Goal: Information Seeking & Learning: Find specific fact

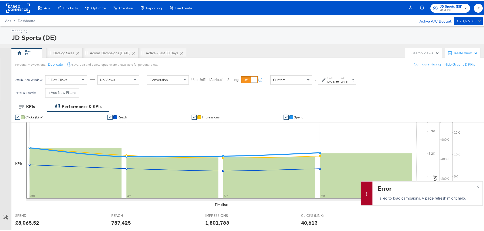
click at [346, 74] on div "Attribution Window: 1 Day Clicks No Views Conversion Use Unified Attribution Se…" at bounding box center [186, 78] width 351 height 17
click at [345, 78] on div "Start: [DATE] to End: [DATE]" at bounding box center [337, 78] width 21 height 7
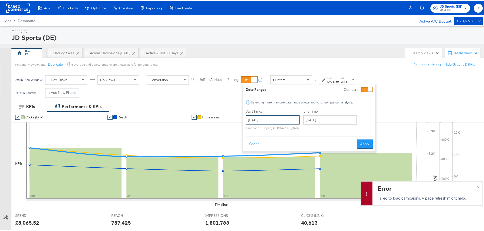
click at [278, 119] on input "[DATE]" at bounding box center [273, 119] width 54 height 9
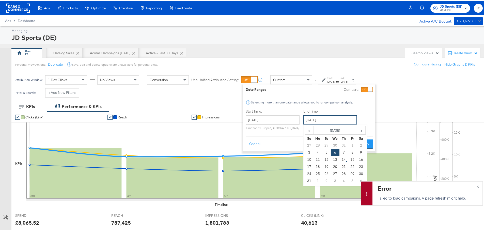
click at [325, 119] on input "[DATE]" at bounding box center [329, 119] width 53 height 9
click at [359, 152] on td "9" at bounding box center [361, 151] width 9 height 7
type input "[DATE]"
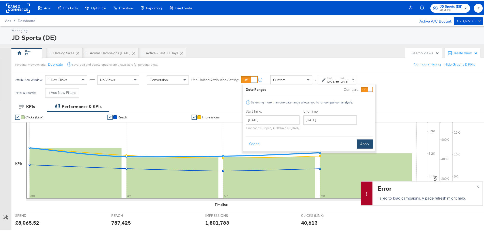
click at [359, 140] on button "Apply" at bounding box center [365, 143] width 16 height 9
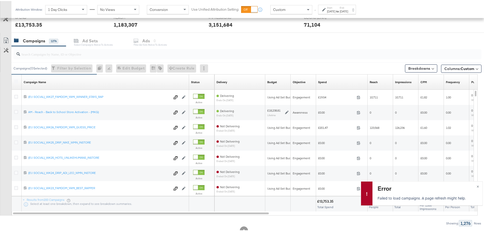
scroll to position [190, 0]
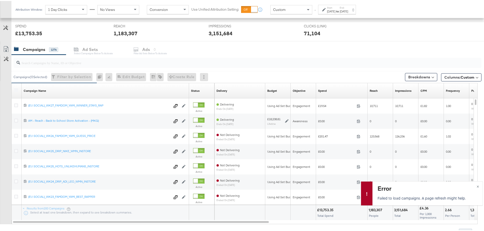
click at [88, 64] on input "search" at bounding box center [229, 60] width 418 height 10
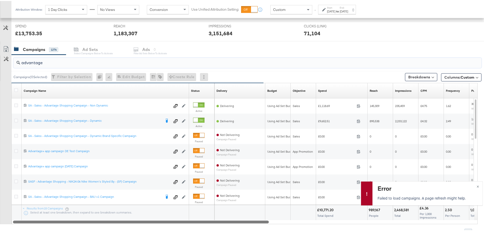
drag, startPoint x: 130, startPoint y: 222, endPoint x: 90, endPoint y: 225, distance: 39.5
click at [90, 225] on div "advantage Campaigns ( 0 Selected) Filter by Selection Filter 0 campaigns 0 Rena…" at bounding box center [240, 144] width 481 height 181
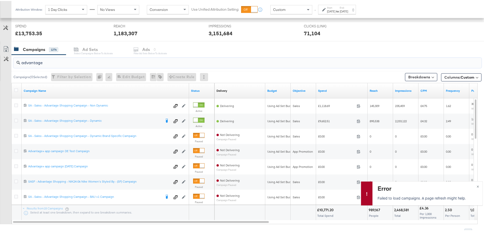
type input "advantage"
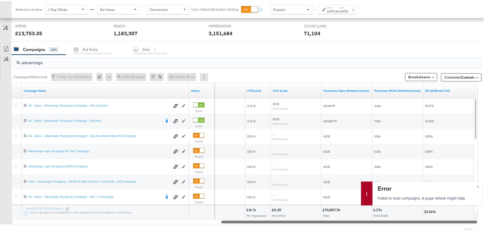
drag, startPoint x: 253, startPoint y: 223, endPoint x: 488, endPoint y: 220, distance: 235.0
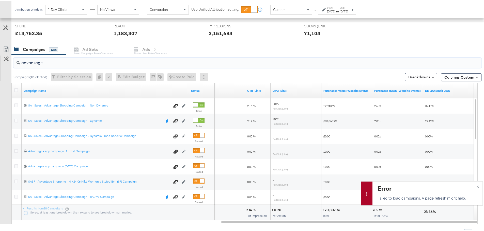
click at [354, 48] on div "Campaigns 1276 Ad Sets Select Campaigns below to activate Ads 0 Filter Ad Sets …" at bounding box center [249, 48] width 476 height 11
click at [477, 186] on span "×" at bounding box center [478, 185] width 2 height 6
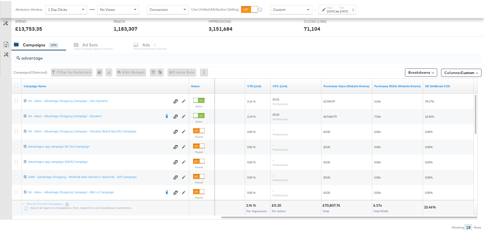
scroll to position [203, 0]
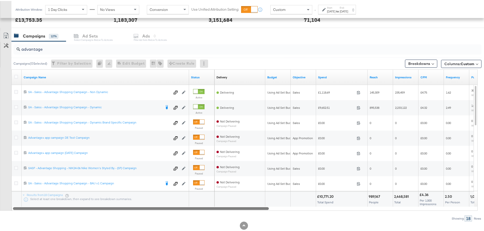
drag, startPoint x: 307, startPoint y: 207, endPoint x: 88, endPoint y: 211, distance: 218.5
click at [88, 211] on div "advantage Campaigns ( 0 Selected) Filter by Selection Filter 0 campaigns 0 Rena…" at bounding box center [240, 130] width 481 height 181
drag, startPoint x: 213, startPoint y: 207, endPoint x: 106, endPoint y: 212, distance: 107.1
click at [106, 212] on div "advantage Campaigns ( 0 Selected) Filter by Selection Filter 0 campaigns 0 Rena…" at bounding box center [240, 130] width 481 height 181
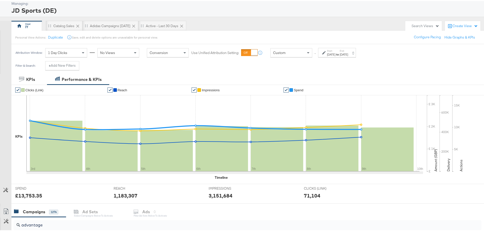
scroll to position [0, 0]
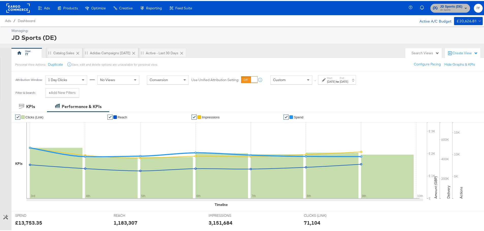
click at [448, 11] on span "JD Sports" at bounding box center [451, 9] width 22 height 4
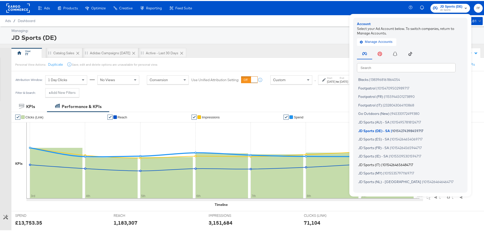
click at [375, 163] on span "JD Sports (IT)" at bounding box center [369, 164] width 22 height 4
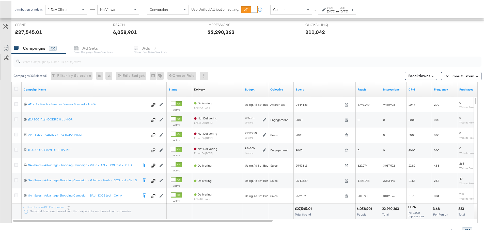
scroll to position [203, 0]
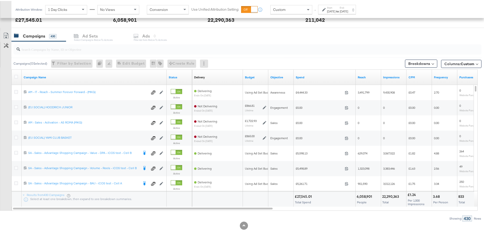
click at [131, 49] on input "search" at bounding box center [229, 46] width 418 height 10
click at [73, 49] on input "search" at bounding box center [229, 46] width 418 height 10
paste input "SA - Sales - Advantage Shopping Campaign - Value - DPA - iCOS test - Cell B"
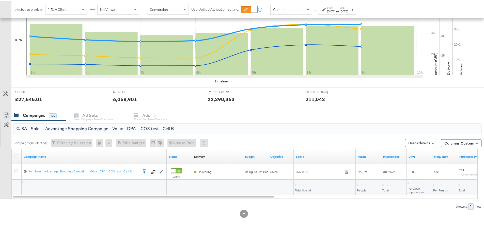
scroll to position [124, 0]
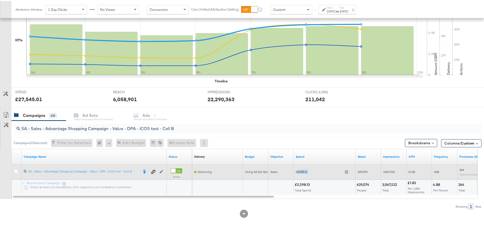
drag, startPoint x: 307, startPoint y: 171, endPoint x: 297, endPoint y: 171, distance: 9.7
click at [297, 171] on span "£5,598.13" at bounding box center [319, 171] width 47 height 4
copy span "5,598.13"
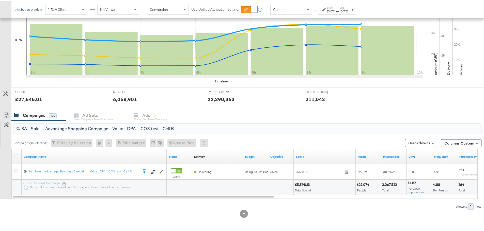
drag, startPoint x: 184, startPoint y: 131, endPoint x: -9, endPoint y: 129, distance: 192.8
paste input "BAU - iCOS test - Cell A"
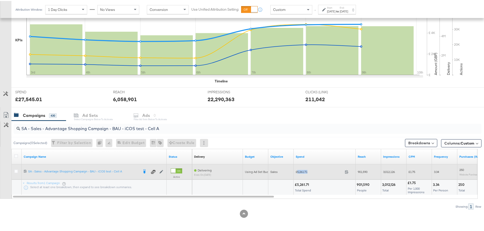
drag, startPoint x: 311, startPoint y: 171, endPoint x: 298, endPoint y: 172, distance: 13.2
click at [298, 172] on span "£5,261.71" at bounding box center [319, 171] width 47 height 4
copy span "5,261.71"
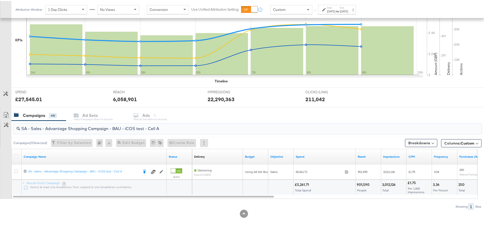
drag, startPoint x: 168, startPoint y: 131, endPoint x: 13, endPoint y: 127, distance: 154.8
click at [13, 127] on div "SA - Sales - Advantage Shopping Campaign - BAU - iCOS test - Cell A" at bounding box center [246, 128] width 470 height 16
paste input "Volume - Reels - iCOS test - Cell B"
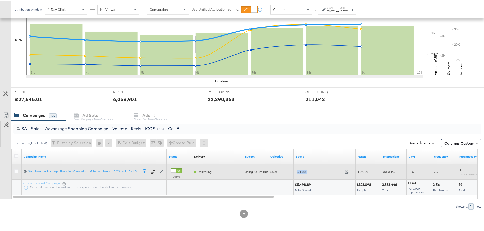
drag, startPoint x: 309, startPoint y: 170, endPoint x: 297, endPoint y: 171, distance: 12.1
click at [297, 171] on span "£5,498.89" at bounding box center [319, 171] width 47 height 4
copy span "5,498.89"
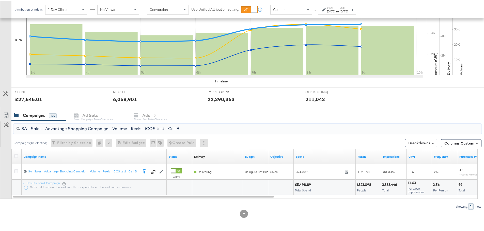
drag, startPoint x: 182, startPoint y: 129, endPoint x: 0, endPoint y: 123, distance: 182.0
click at [1, 123] on div "SA - Sales - Advantage Shopping Campaign - Volume - Reels - iCOS test - Cell B …" at bounding box center [240, 164] width 481 height 89
paste input "BAU"
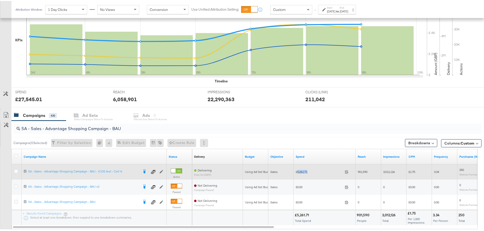
drag, startPoint x: 310, startPoint y: 170, endPoint x: 297, endPoint y: 171, distance: 13.0
click at [297, 171] on span "£5,261.71" at bounding box center [319, 171] width 47 height 4
copy span "5,261.71"
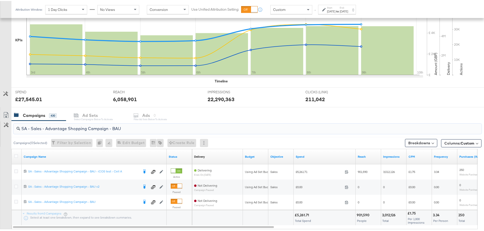
drag, startPoint x: 128, startPoint y: 128, endPoint x: 16, endPoint y: 127, distance: 111.8
click at [16, 127] on div "SA - Sales - Advantage Shopping Campaign - BAU" at bounding box center [247, 128] width 468 height 10
paste input "Non Dynamic Campaign"
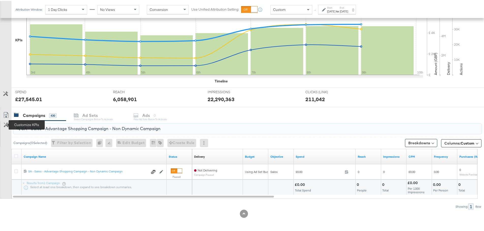
drag, startPoint x: 167, startPoint y: 125, endPoint x: 7, endPoint y: 122, distance: 159.8
click at [7, 122] on div "SA - Sales - Advantage Shopping Campaign - Non Dynamic Campaign Campaigns ( 0 S…" at bounding box center [240, 164] width 481 height 89
paste input "Value - DPA - iCOS test - Cell B"
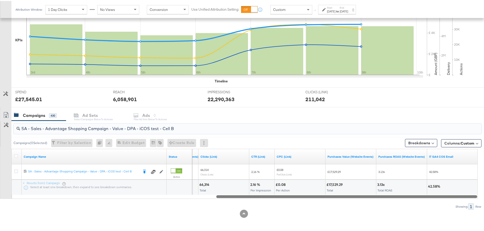
drag, startPoint x: 242, startPoint y: 198, endPoint x: 488, endPoint y: 208, distance: 246.1
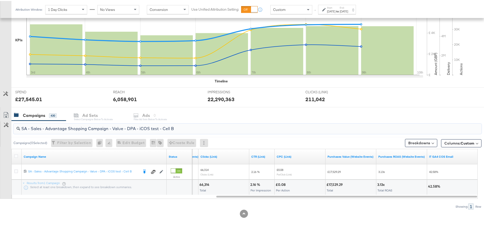
drag, startPoint x: 179, startPoint y: 128, endPoint x: 12, endPoint y: 128, distance: 166.9
click at [12, 128] on div "SA - Sales - Advantage Shopping Campaign - Value - DPA - iCOS test - Cell B" at bounding box center [246, 128] width 470 height 16
paste input "BAU - iCOS test - Cell A"
drag, startPoint x: 168, startPoint y: 125, endPoint x: -39, endPoint y: 122, distance: 207.1
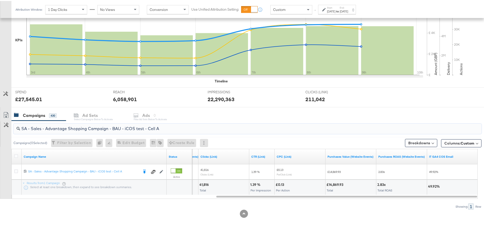
paste input "Volume - Reels - iCOS test - Cell B"
drag, startPoint x: 200, startPoint y: 128, endPoint x: -9, endPoint y: 126, distance: 208.6
paste input "BAU"
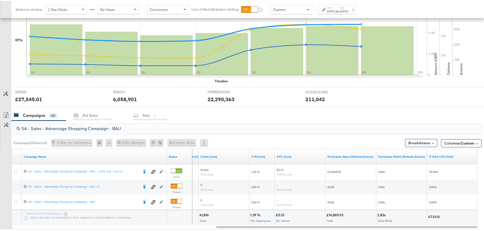
drag, startPoint x: 138, startPoint y: 132, endPoint x: -22, endPoint y: 129, distance: 160.1
paste input "Non Dynamic Campaign"
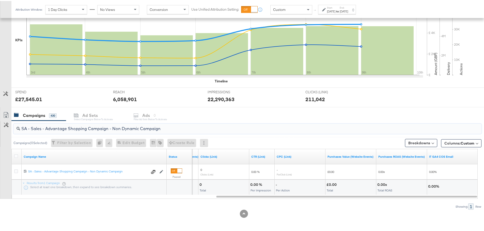
drag, startPoint x: 179, startPoint y: 127, endPoint x: 0, endPoint y: 121, distance: 179.2
click at [2, 125] on div "SA - Sales - Advantage Shopping Campaign - Non Dynamic Campaign Campaigns ( 0 S…" at bounding box center [240, 164] width 481 height 89
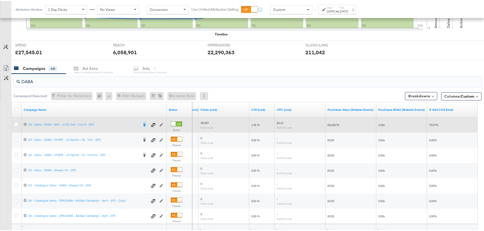
scroll to position [215, 0]
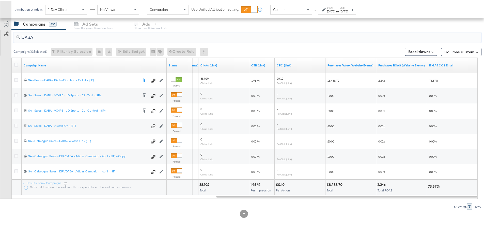
drag, startPoint x: 43, startPoint y: 36, endPoint x: 16, endPoint y: 38, distance: 27.2
click at [16, 38] on div "DABA" at bounding box center [247, 37] width 468 height 10
paste input "SA - Sales - DABA - BAU - iCOS test - Cell A - (SP)"
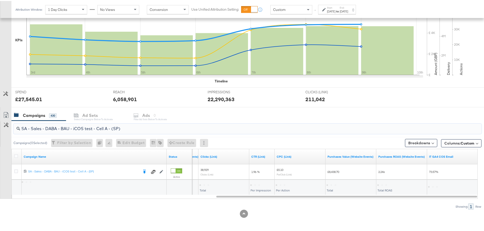
scroll to position [124, 0]
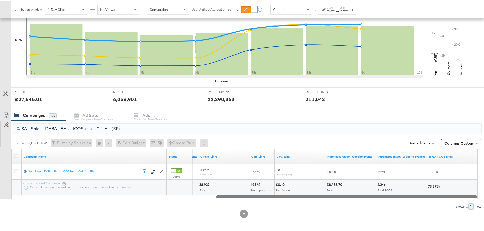
drag, startPoint x: 318, startPoint y: 196, endPoint x: 376, endPoint y: 198, distance: 58.7
click at [376, 198] on div "SA - Sales - DABA - BAU - iCOS test - Cell A - (SP) Campaigns ( 0 Selected) Fil…" at bounding box center [240, 164] width 481 height 89
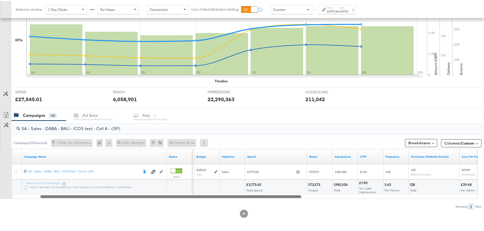
drag, startPoint x: 313, startPoint y: 195, endPoint x: 139, endPoint y: 197, distance: 174.5
click at [139, 197] on div at bounding box center [170, 196] width 261 height 4
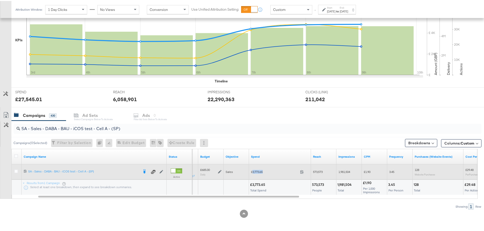
drag, startPoint x: 266, startPoint y: 171, endPoint x: 253, endPoint y: 172, distance: 13.7
click at [253, 172] on span "£3,773.65" at bounding box center [274, 171] width 47 height 4
copy span "3,773.65"
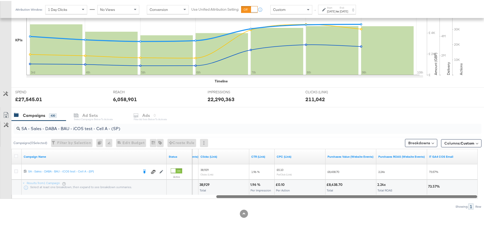
drag, startPoint x: 274, startPoint y: 196, endPoint x: 488, endPoint y: 197, distance: 213.9
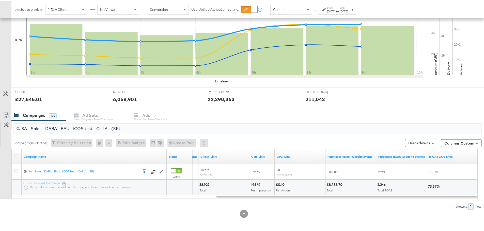
drag, startPoint x: 105, startPoint y: 128, endPoint x: 8, endPoint y: 128, distance: 97.3
click at [8, 128] on div "SA - Sales - DABA - BAU - iCOS test - Cell A - (SP) Campaigns ( 0 Selected) Fil…" at bounding box center [240, 164] width 481 height 89
paste input "PA - BAU - iCOS test - Cell A - (SR"
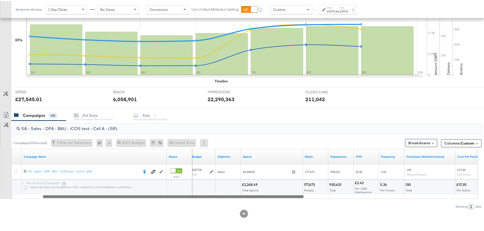
drag, startPoint x: 257, startPoint y: 197, endPoint x: 85, endPoint y: 206, distance: 172.2
click at [85, 206] on div "SA - Sales - DPA - BAU - iCOS test - Cell A - (SR) Campaigns ( 0 Selected) Filt…" at bounding box center [240, 164] width 481 height 89
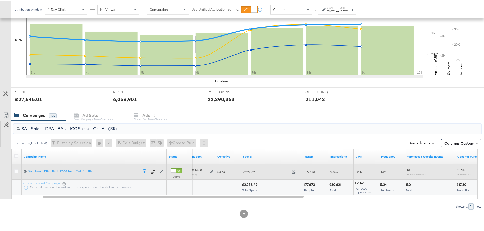
type input "SA - Sales - DPA - BAU - iCOS test - Cell A - (SR)"
drag, startPoint x: 256, startPoint y: 171, endPoint x: 244, endPoint y: 171, distance: 11.4
click at [244, 171] on span "£2,248.49" at bounding box center [266, 171] width 47 height 4
copy span "2,248.49"
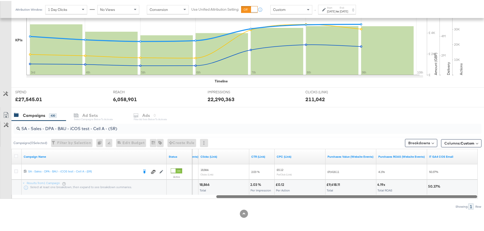
drag, startPoint x: 269, startPoint y: 197, endPoint x: 488, endPoint y: 199, distance: 219.0
